Goal: Information Seeking & Learning: Learn about a topic

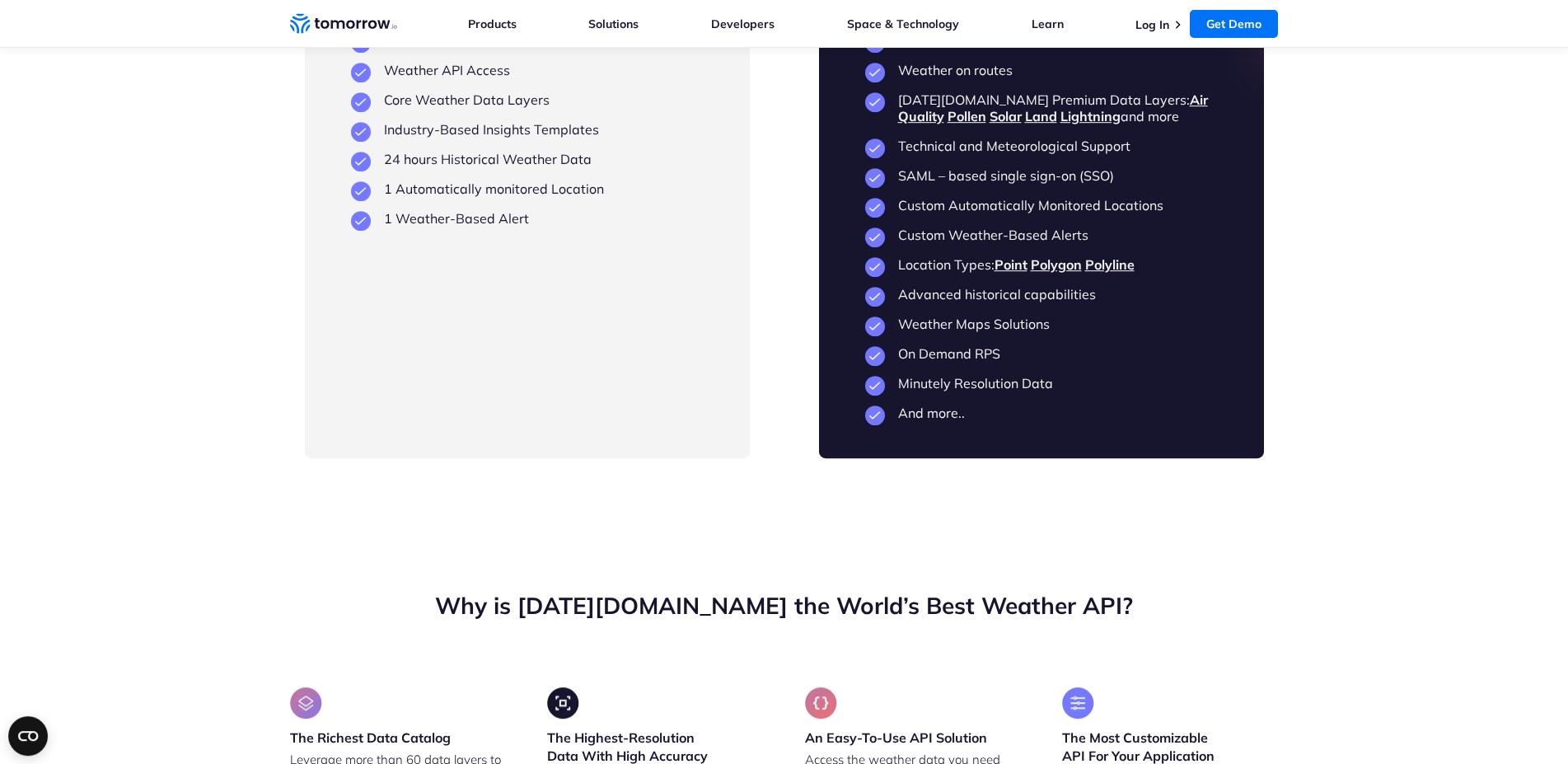
scroll to position [3868, 0]
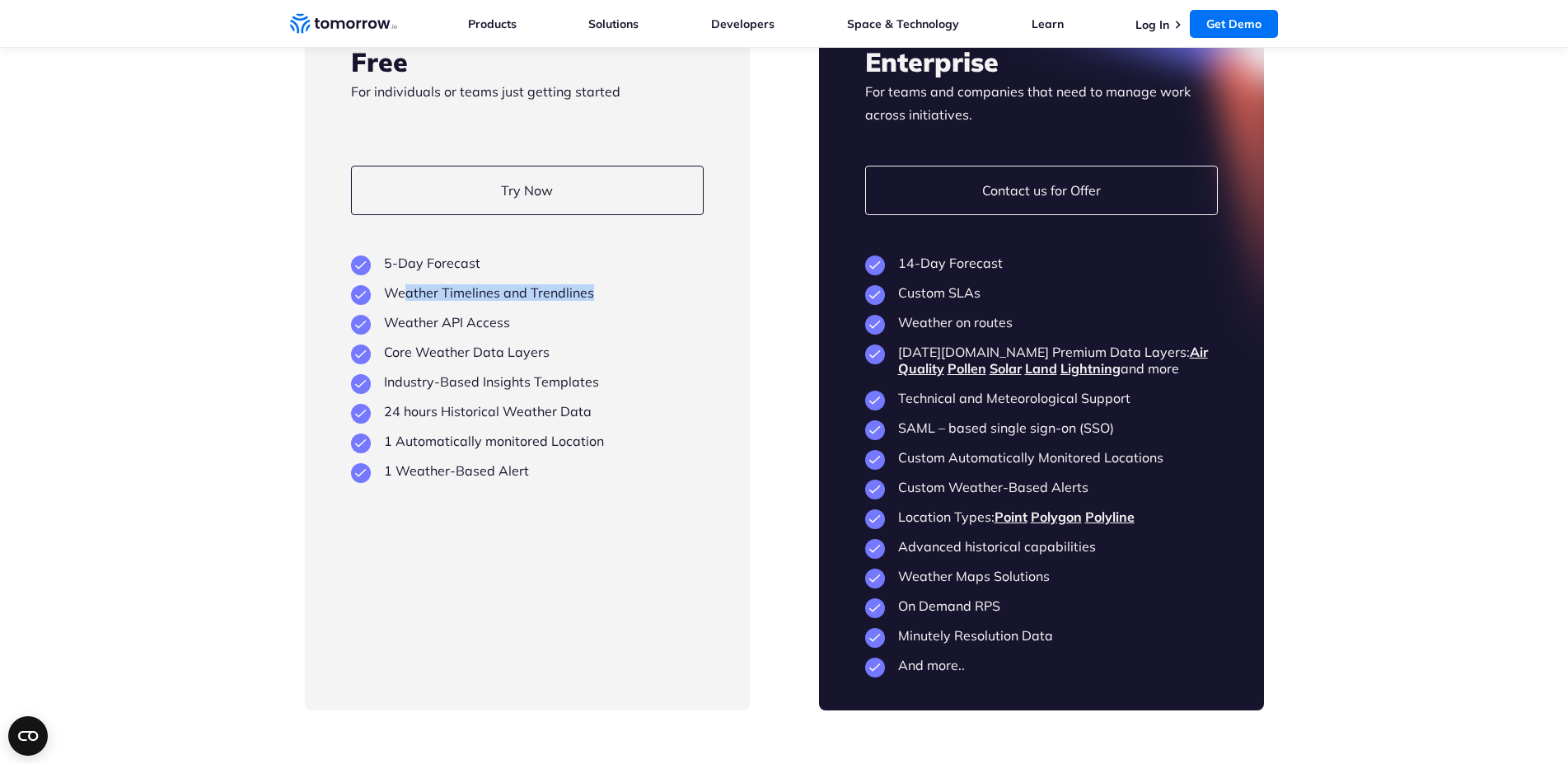
drag, startPoint x: 405, startPoint y: 345, endPoint x: 702, endPoint y: 349, distance: 297.0
click at [702, 301] on li "Weather Timelines and Trendlines" at bounding box center [527, 293] width 353 height 17
drag, startPoint x: 486, startPoint y: 352, endPoint x: 616, endPoint y: 354, distance: 130.0
click at [616, 354] on ul "5-Day Forecast Weather Timelines and Trendlines Weather API Access Core Weather…" at bounding box center [527, 367] width 353 height 224
click at [524, 394] on ul "5-Day Forecast Weather Timelines and Trendlines Weather API Access Core Weather…" at bounding box center [527, 367] width 353 height 224
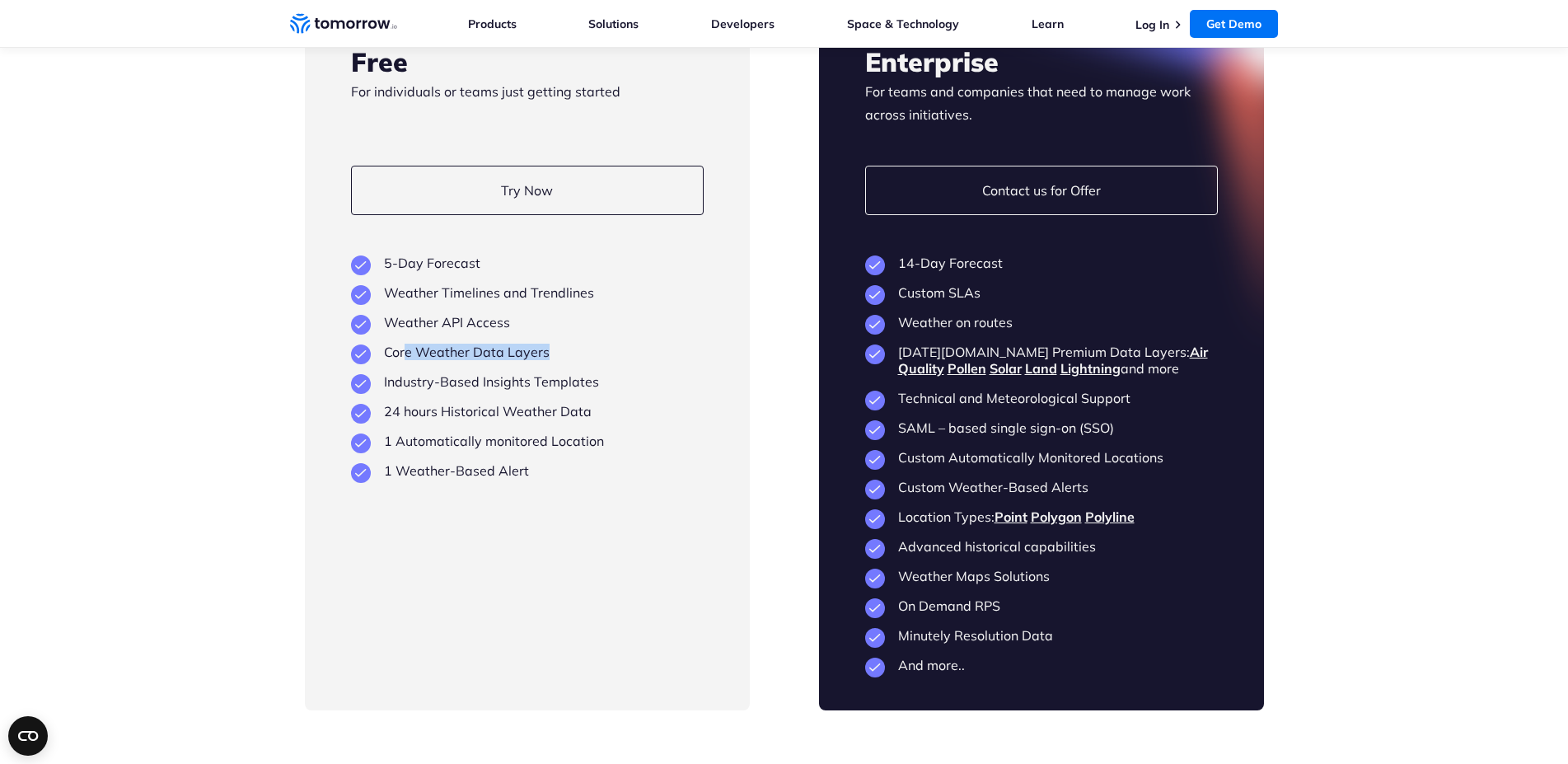
drag, startPoint x: 403, startPoint y: 410, endPoint x: 543, endPoint y: 407, distance: 140.0
click at [543, 360] on li "Core Weather Data Layers" at bounding box center [527, 352] width 353 height 17
drag, startPoint x: 911, startPoint y: 631, endPoint x: 1068, endPoint y: 625, distance: 157.1
click at [1068, 584] on li "Weather Maps Solutions" at bounding box center [1041, 576] width 353 height 17
click at [1070, 584] on li "Weather Maps Solutions" at bounding box center [1041, 576] width 353 height 17
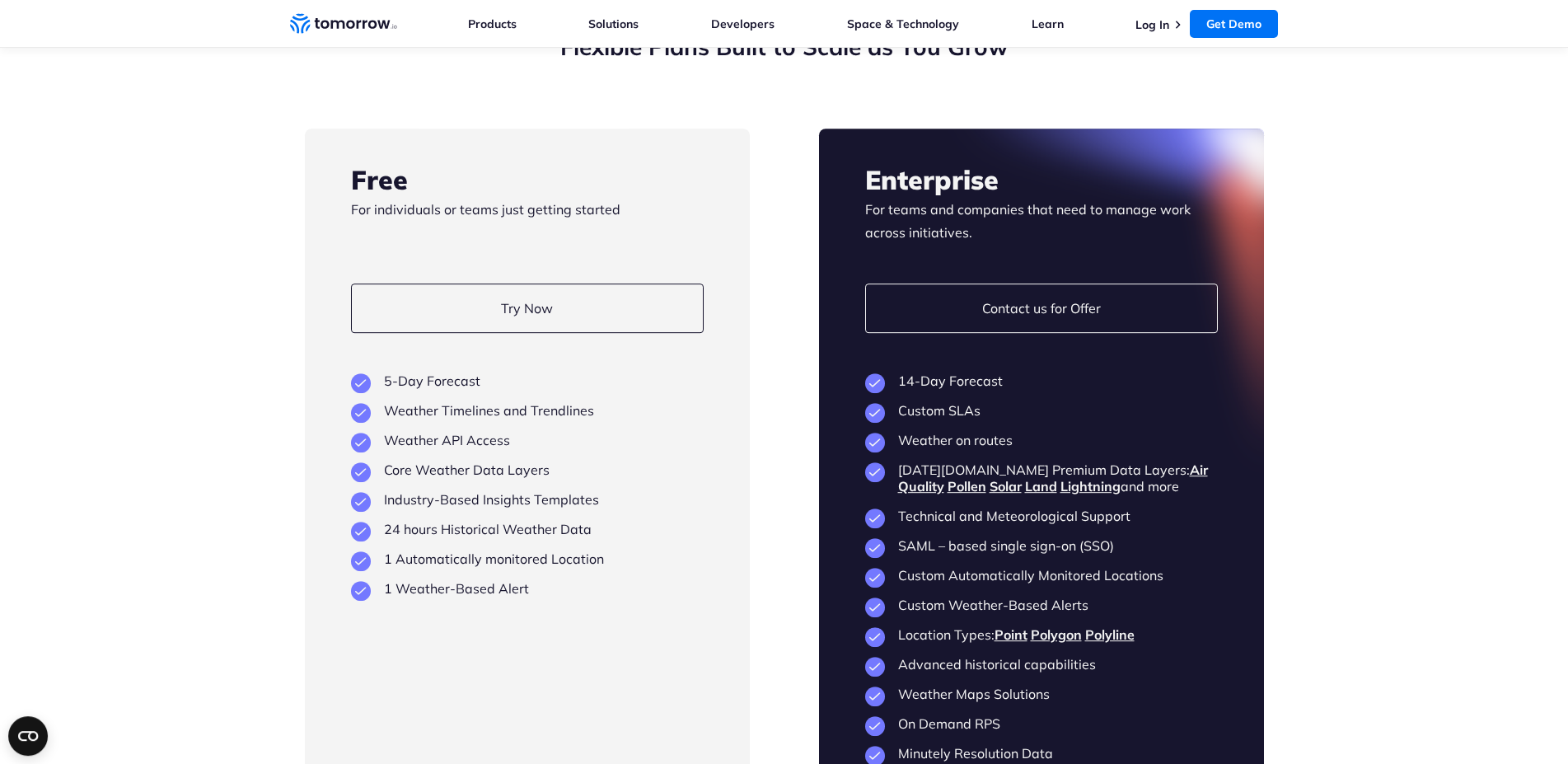
scroll to position [3700, 0]
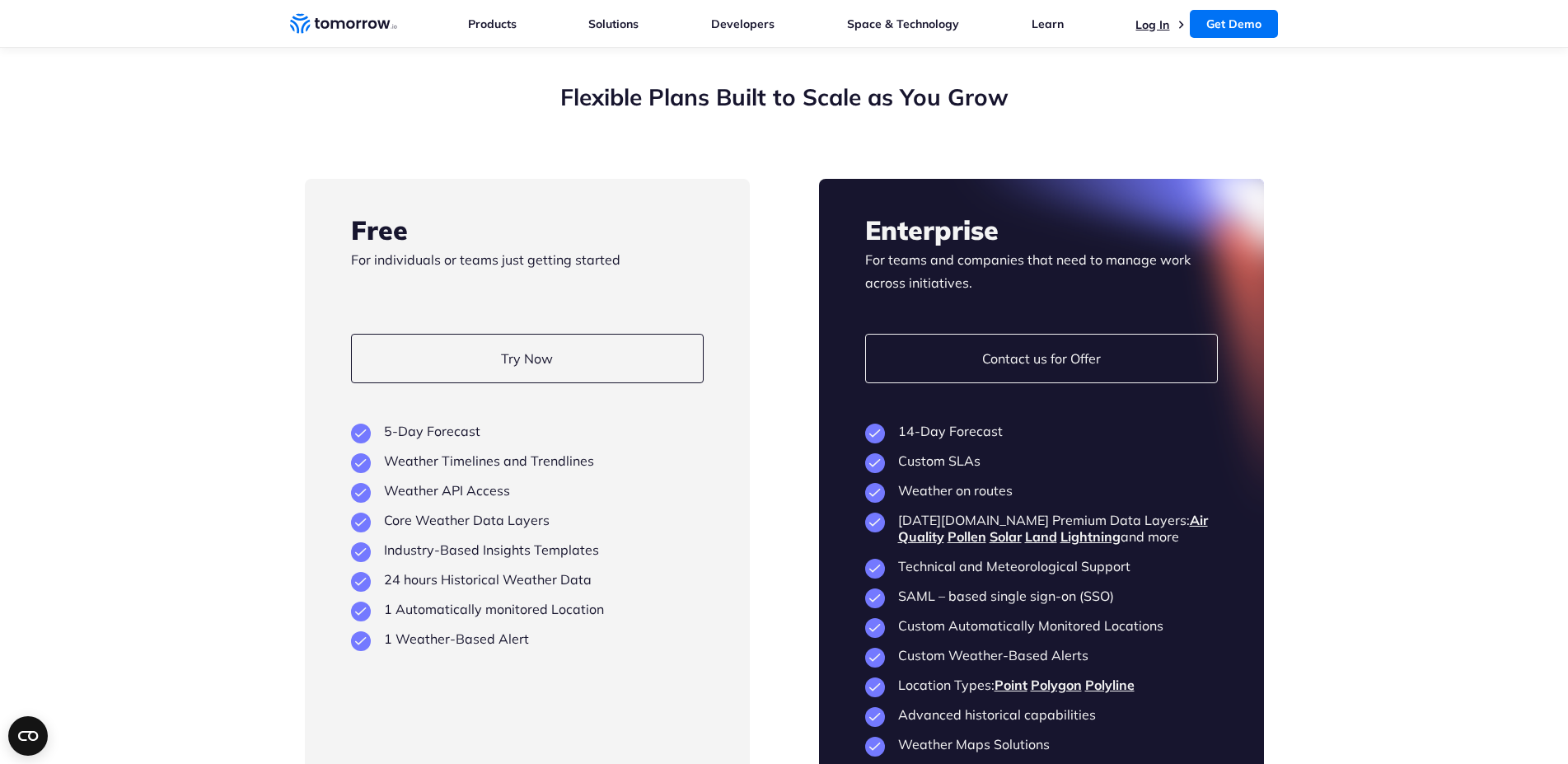
click at [1163, 29] on link "Log In" at bounding box center [1152, 25] width 33 height 15
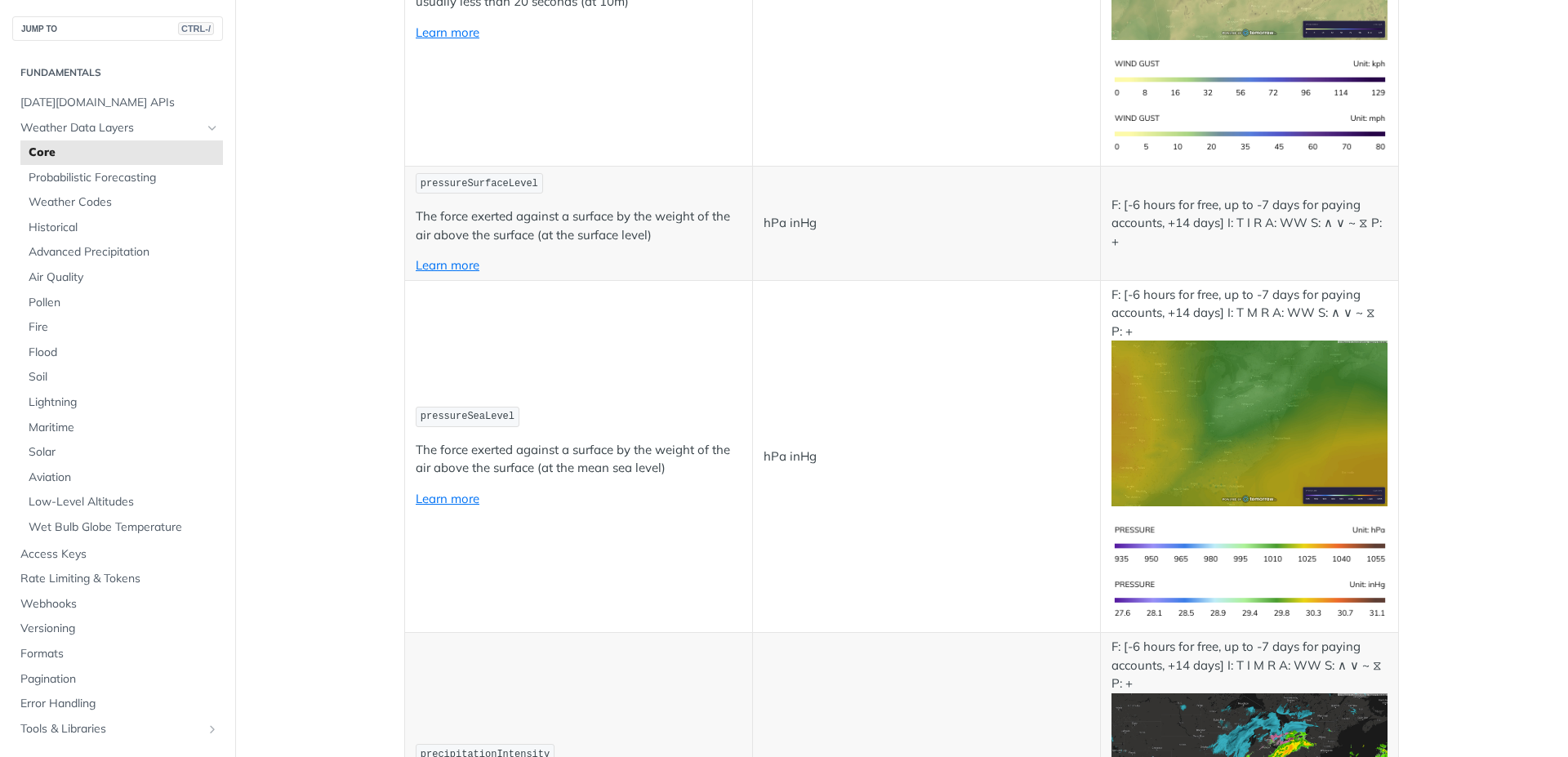
scroll to position [2744, 0]
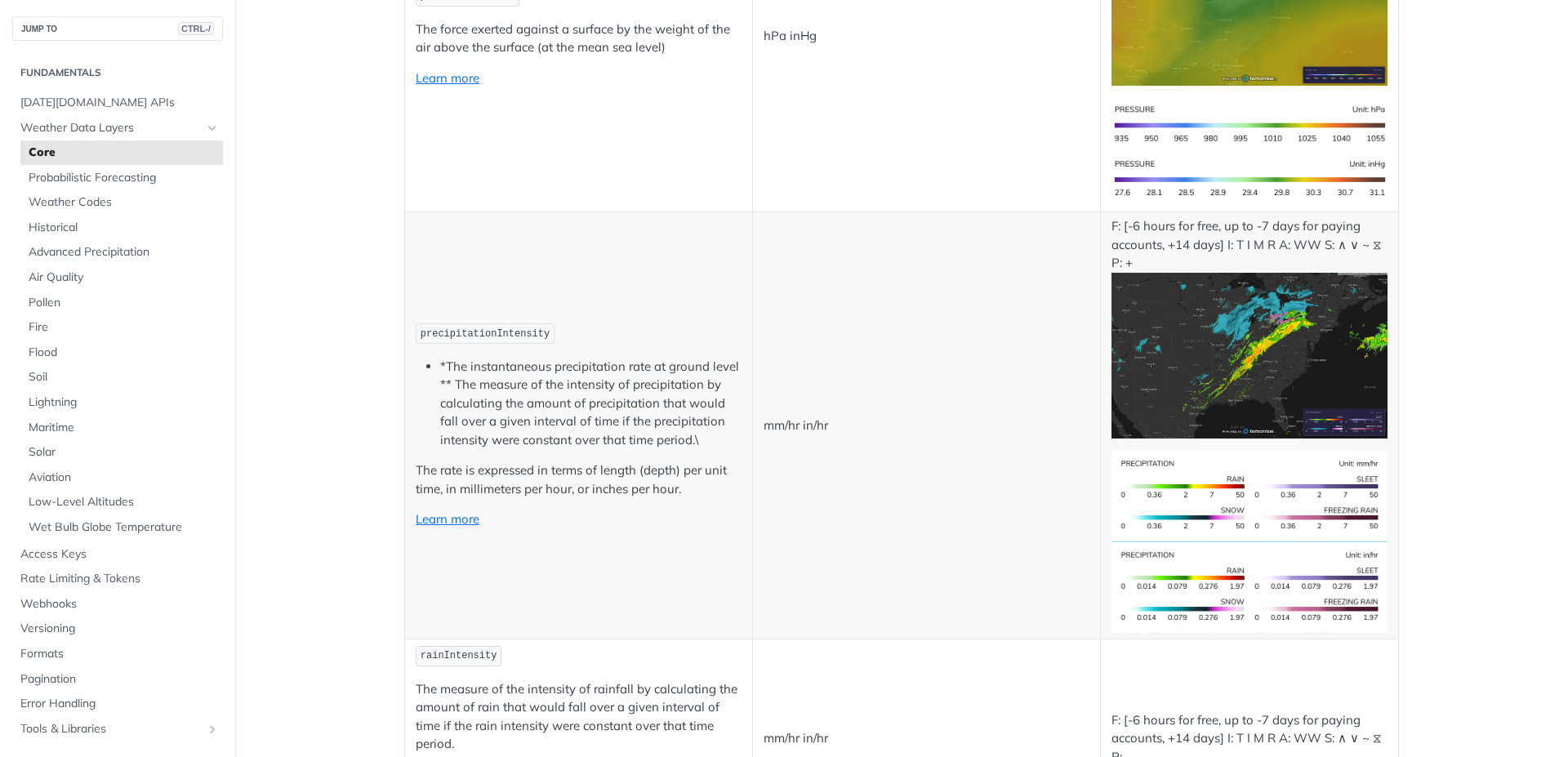
click at [1262, 377] on img "Expand image" at bounding box center [1249, 355] width 276 height 166
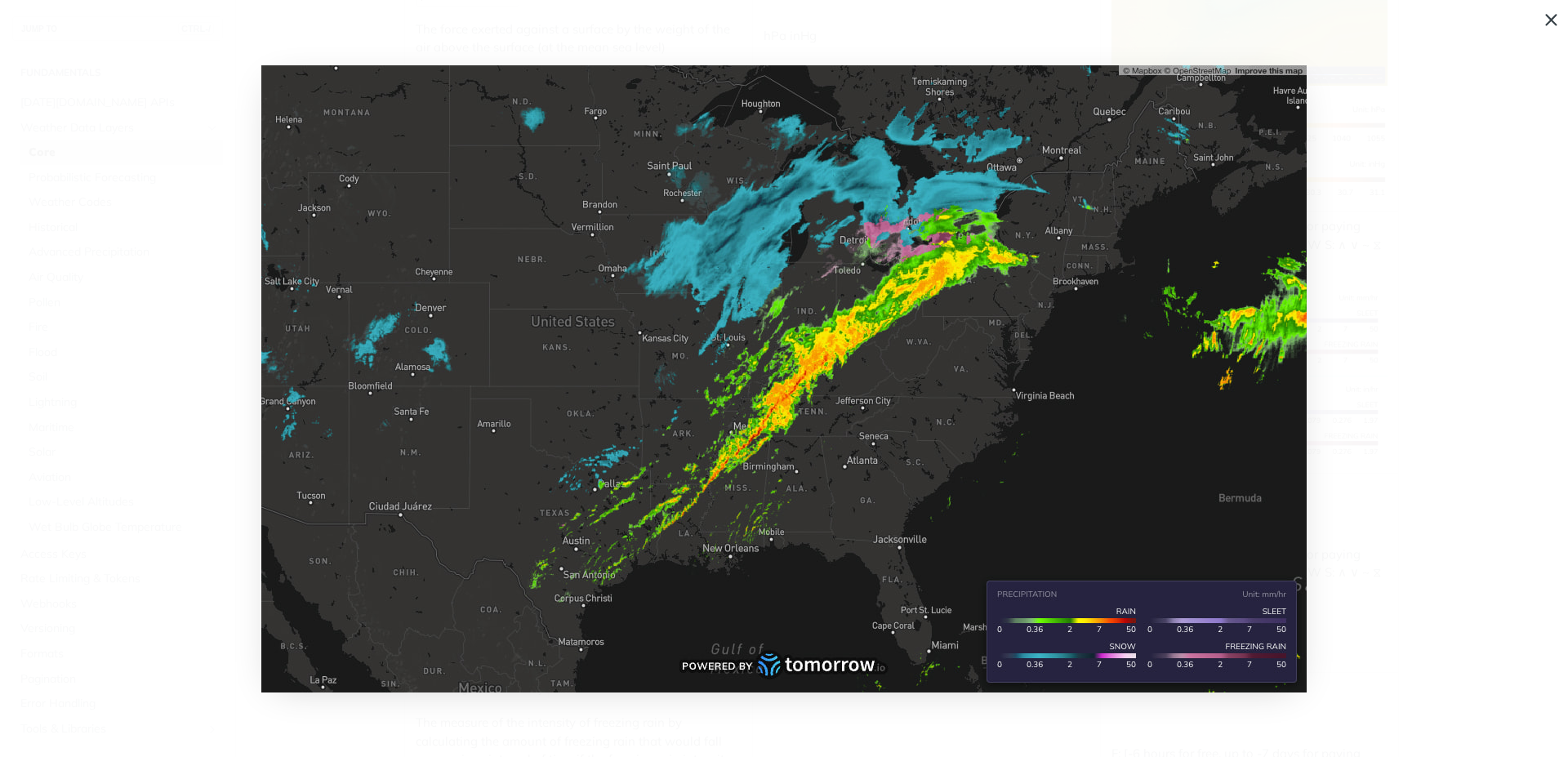
click at [1265, 374] on img "Collapse image" at bounding box center [784, 378] width 1045 height 627
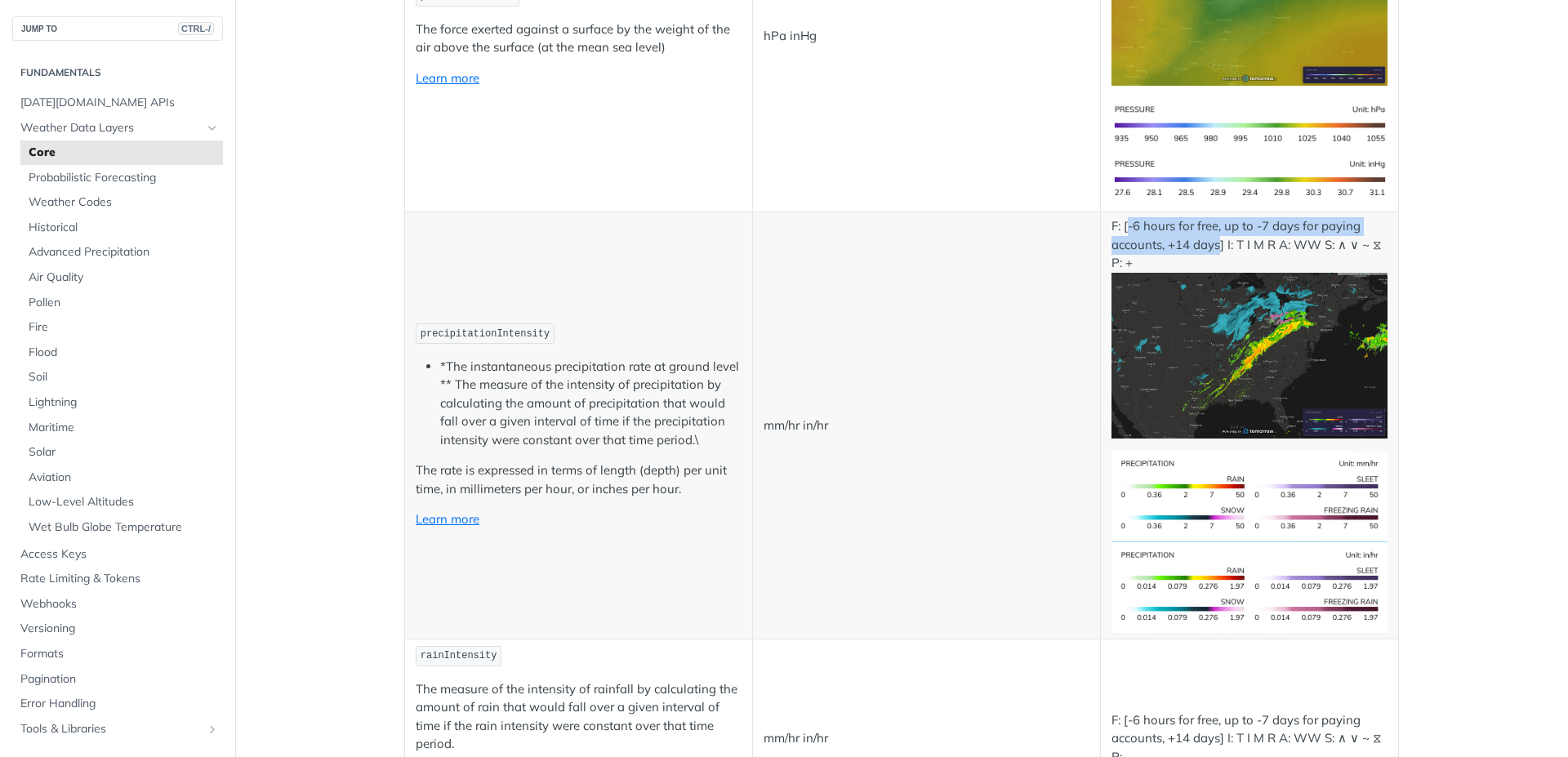
drag, startPoint x: 1122, startPoint y: 225, endPoint x: 1213, endPoint y: 253, distance: 95.2
click at [1213, 253] on p "F: [-6 hours for free, up to -7 days for paying accounts, +14 days] I: T I M R …" at bounding box center [1249, 327] width 276 height 220
click at [70, 136] on span "Weather Data Layers" at bounding box center [111, 128] width 181 height 17
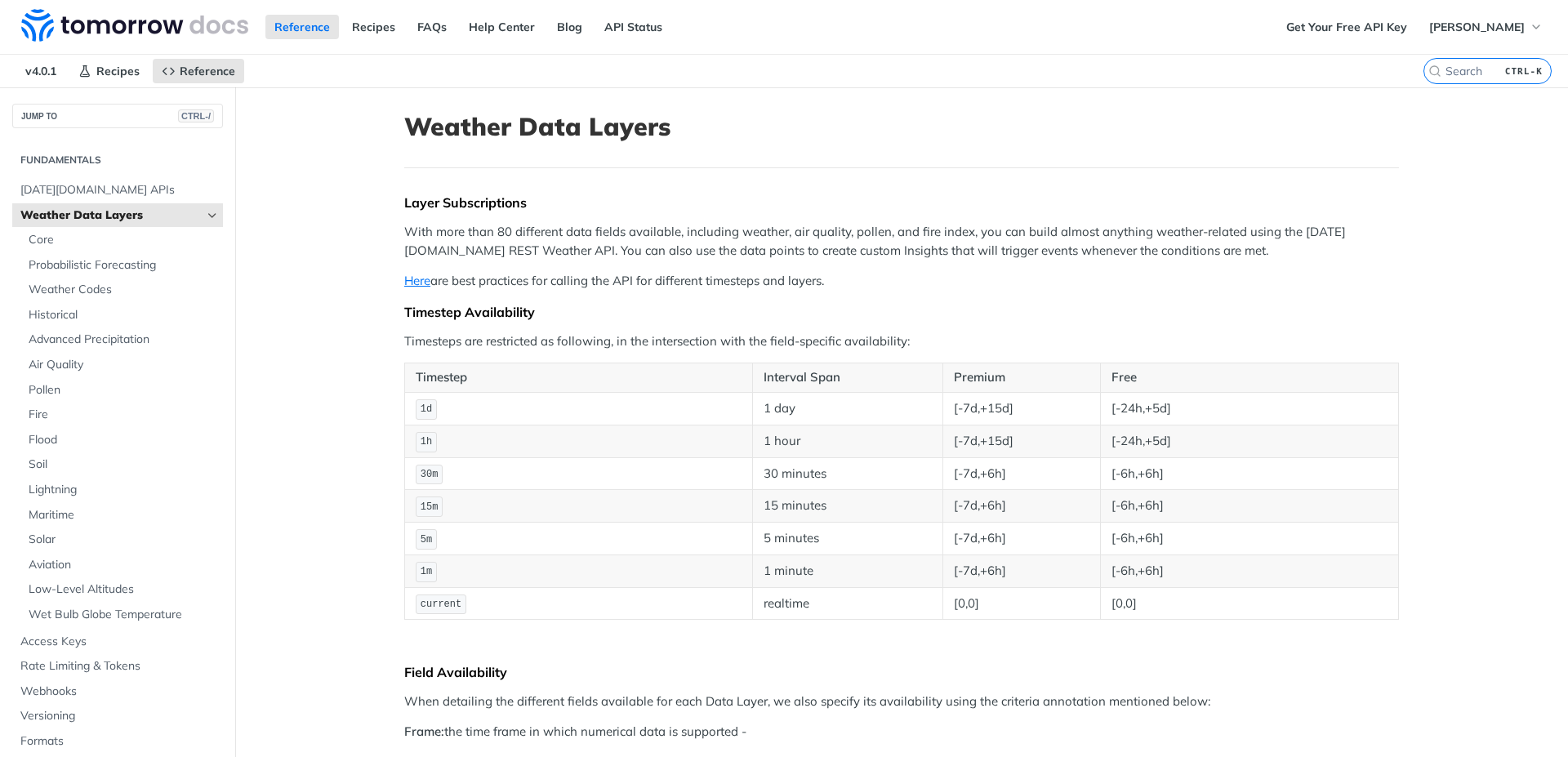
drag, startPoint x: 610, startPoint y: 259, endPoint x: 870, endPoint y: 276, distance: 260.6
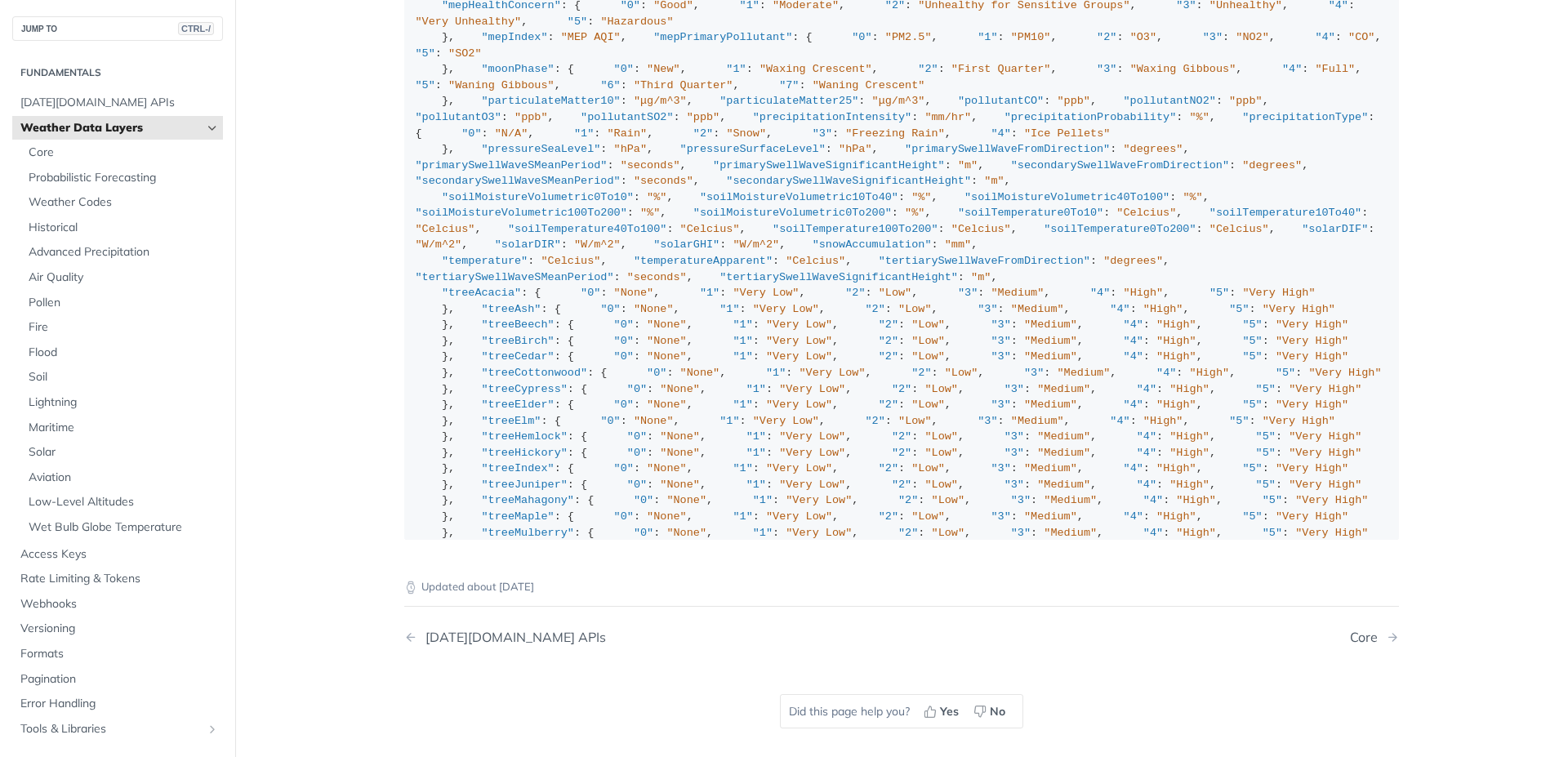
scroll to position [1643, 0]
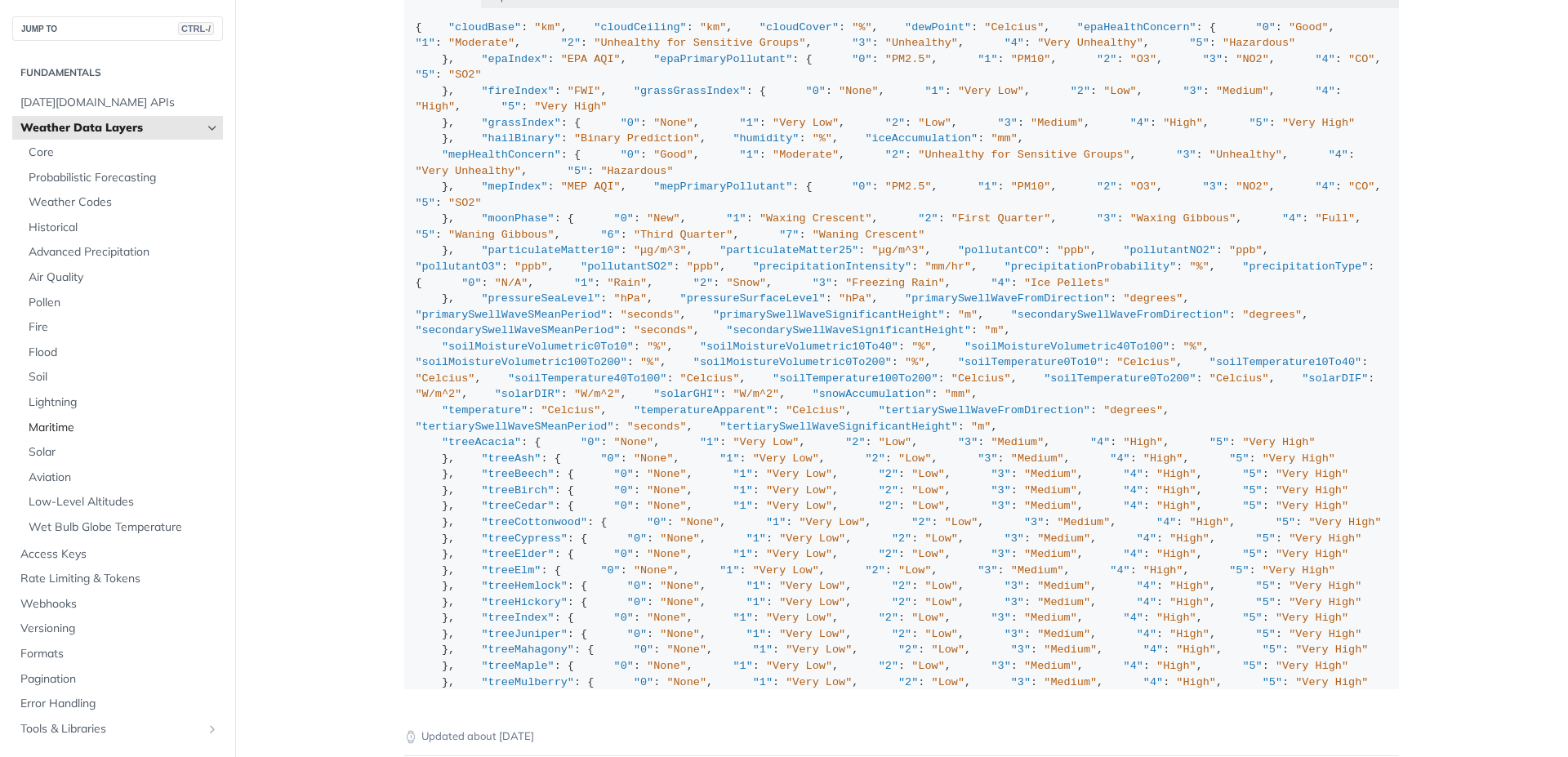
click at [41, 427] on span "Maritime" at bounding box center [124, 428] width 191 height 17
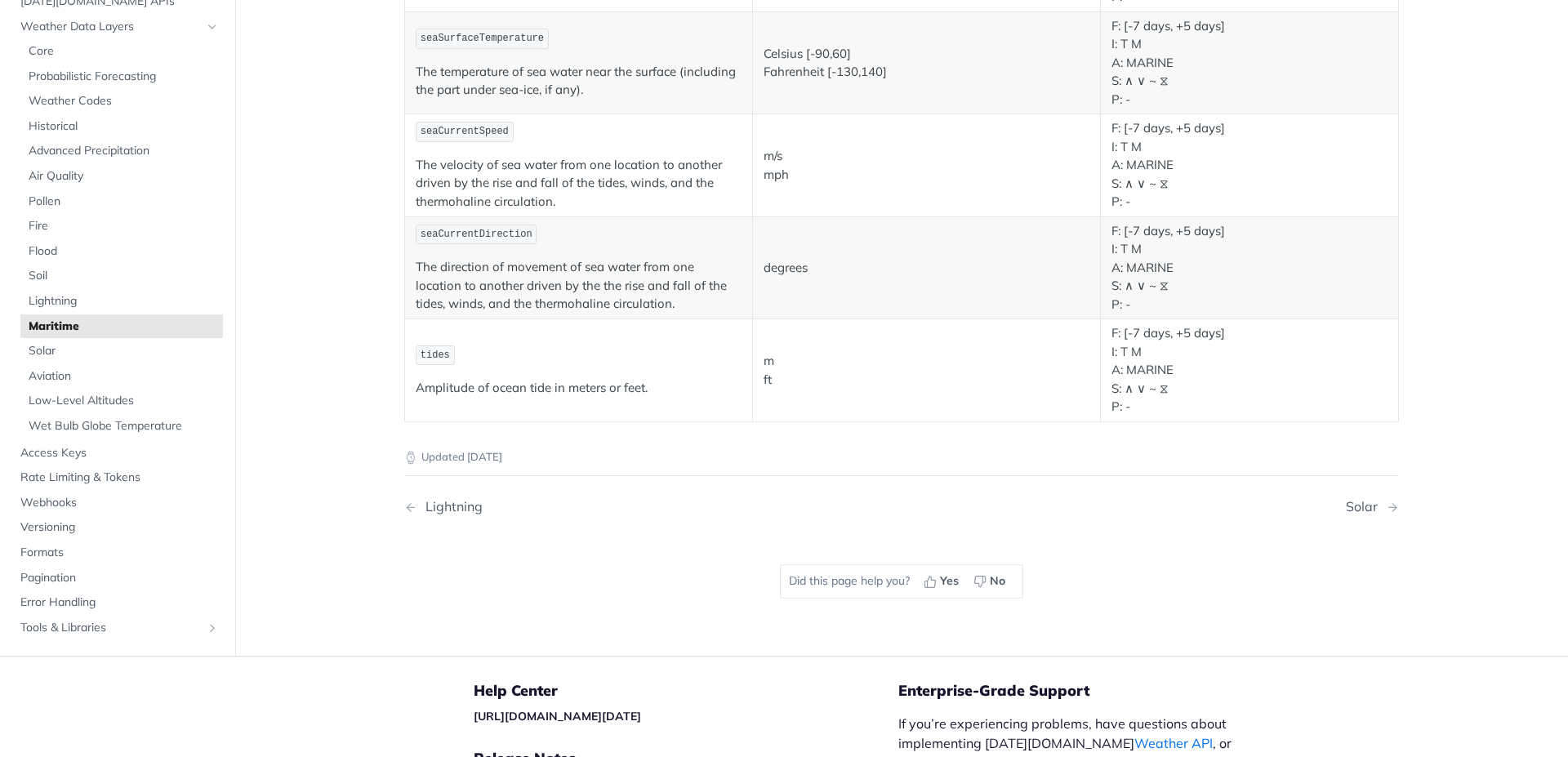
scroll to position [1568, 0]
